Goal: Communication & Community: Answer question/provide support

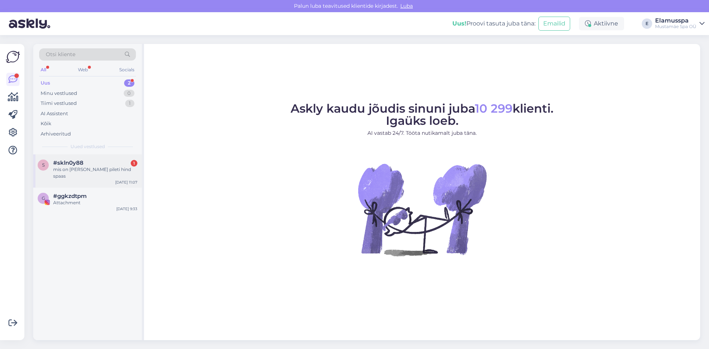
click at [92, 175] on div "s #skln0y88 1 mis on [PERSON_NAME] pileti hind spaas [DATE] 11:07" at bounding box center [87, 170] width 109 height 33
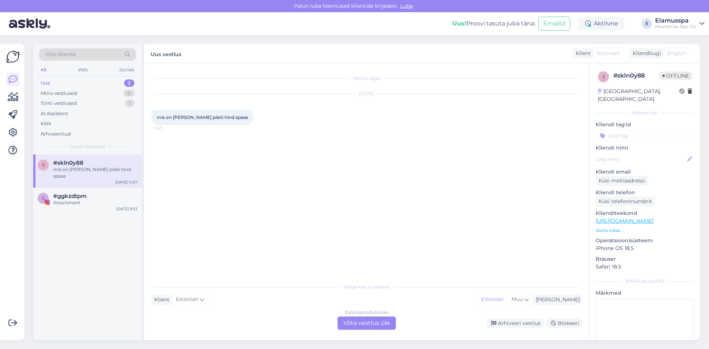
click at [348, 329] on div "Estonian to Estonian Võta vestlus üle" at bounding box center [367, 323] width 58 height 13
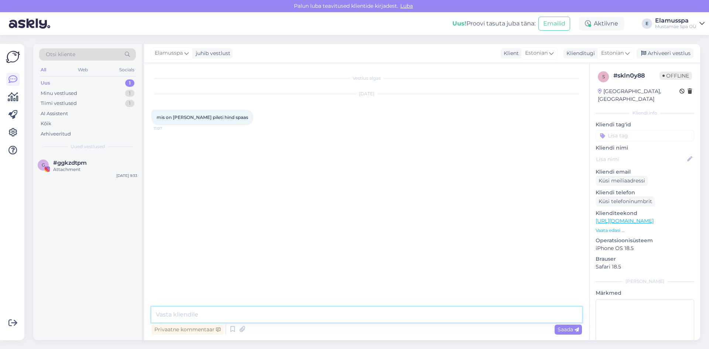
click at [175, 315] on textarea at bounding box center [366, 315] width 431 height 16
type textarea "Tere, elamus spa on 34 ja 21+ on 52"
click at [331, 314] on textarea "Tere, elamus spa on 34 ja 21+ on 52" at bounding box center [366, 315] width 431 height 16
click at [647, 58] on div "Arhiveeri vestlus" at bounding box center [665, 53] width 57 height 10
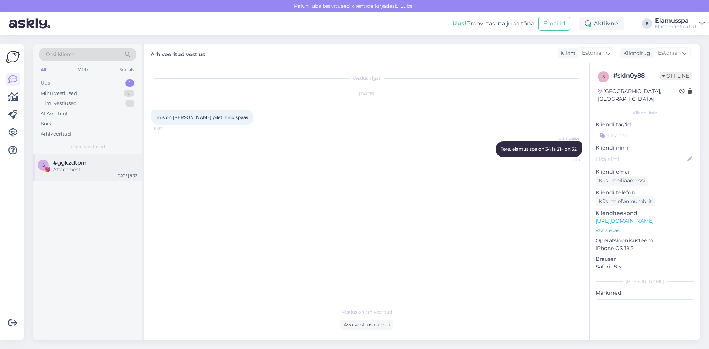
click at [109, 156] on div "g #ggkzdtpm Attachment [DATE] 9:33" at bounding box center [87, 167] width 109 height 27
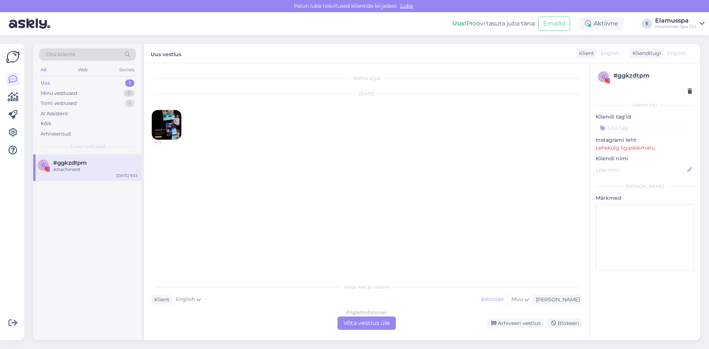
click at [159, 119] on img at bounding box center [167, 125] width 30 height 30
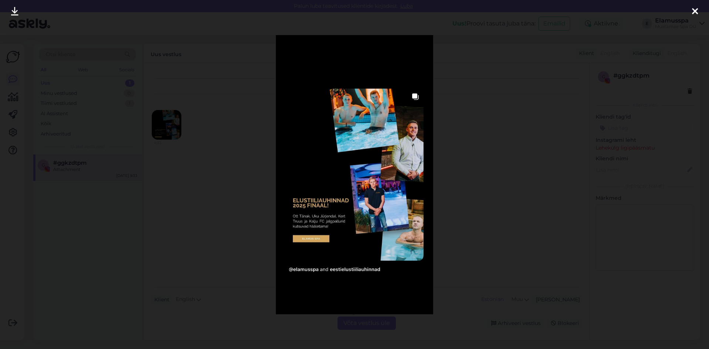
click at [237, 232] on div at bounding box center [354, 174] width 709 height 349
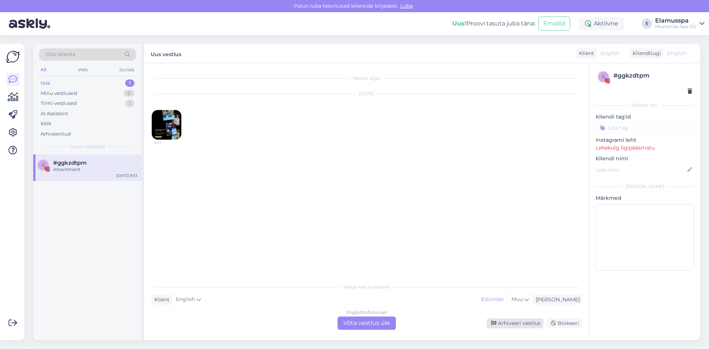
click at [506, 321] on div "Arhiveeri vestlus" at bounding box center [515, 323] width 57 height 10
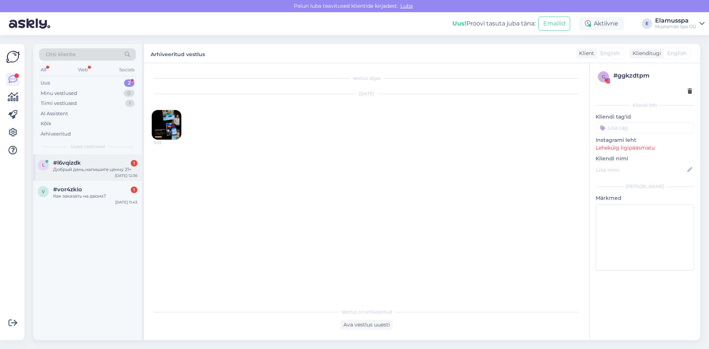
click at [95, 173] on div "l #l6vqizdk 1 Добрый день,напишите ценну 21+ [DATE] 12:36" at bounding box center [87, 167] width 109 height 27
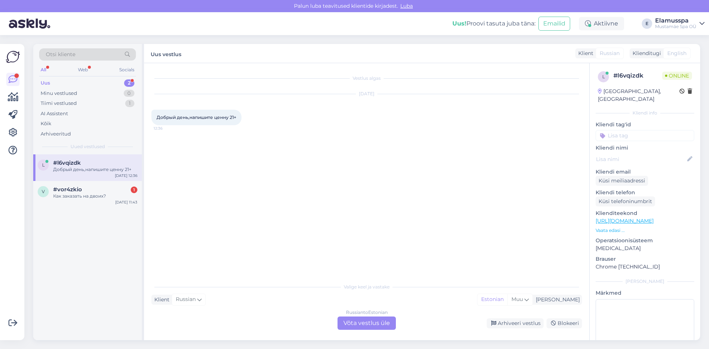
click at [353, 321] on div "Russian to Estonian Võta vestlus üle" at bounding box center [367, 323] width 58 height 13
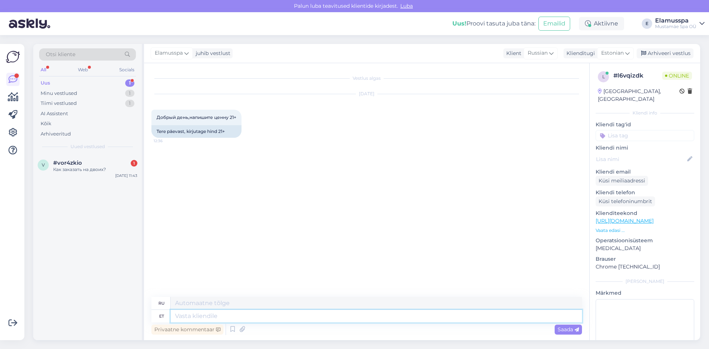
click at [262, 318] on textarea at bounding box center [376, 316] width 411 height 13
type textarea "Tere, 52"
type textarea "Привет, 52"
type textarea "Tere, 52"
click at [564, 329] on span "Saada" at bounding box center [568, 329] width 21 height 7
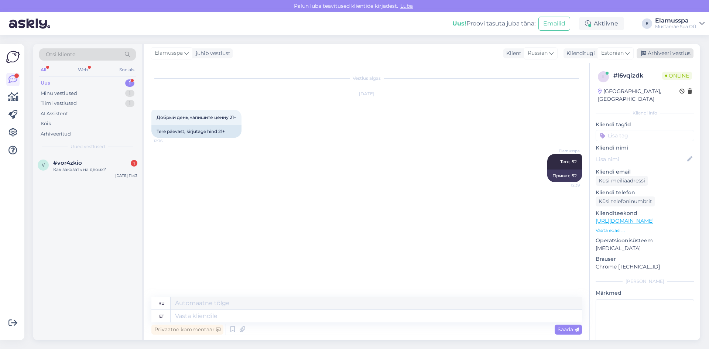
click at [676, 54] on div "Arhiveeri vestlus" at bounding box center [665, 53] width 57 height 10
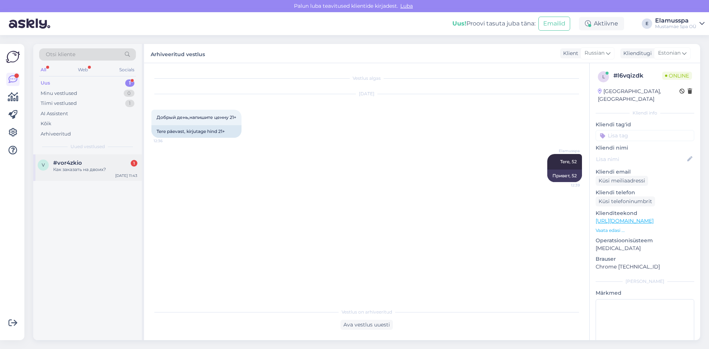
click at [90, 171] on div "Как заказать на двоих?" at bounding box center [95, 169] width 84 height 7
